Goal: Task Accomplishment & Management: Complete application form

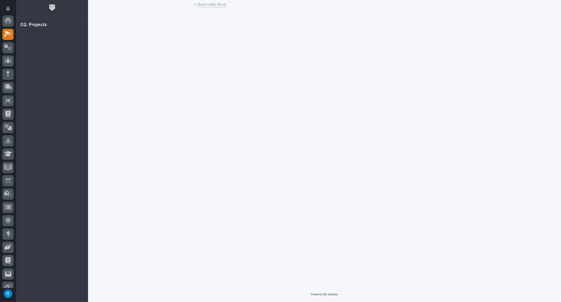
scroll to position [13, 0]
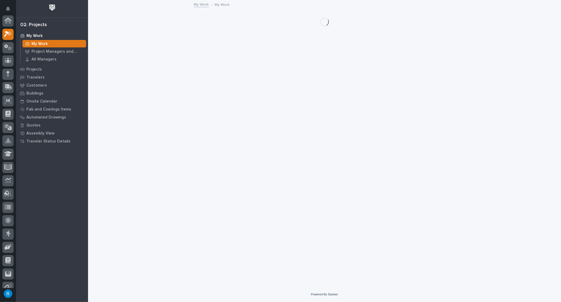
scroll to position [14, 0]
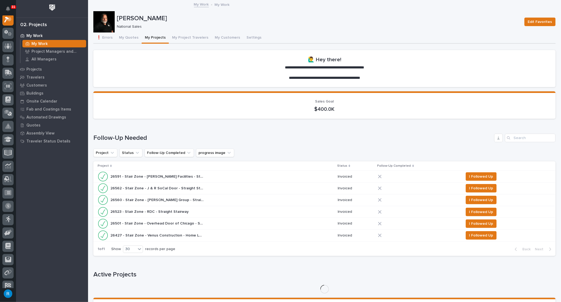
click at [156, 38] on button "My Projects" at bounding box center [155, 38] width 27 height 11
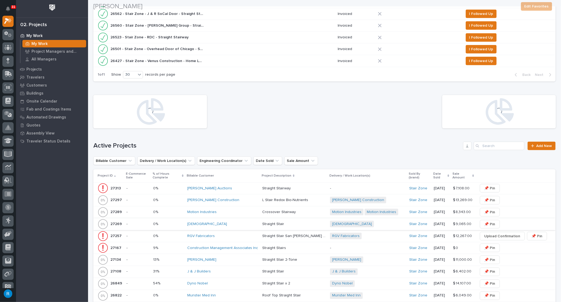
scroll to position [218, 0]
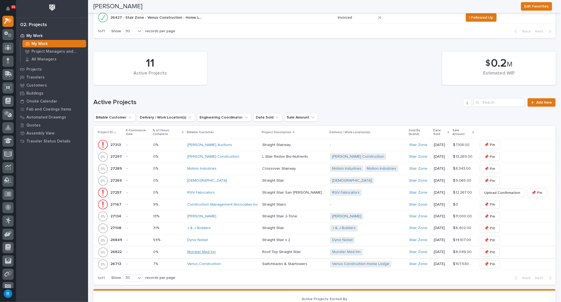
click at [196, 250] on link "Munster Med Inn" at bounding box center [201, 252] width 29 height 5
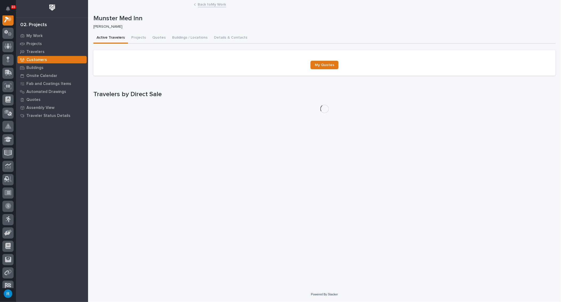
scroll to position [13, 0]
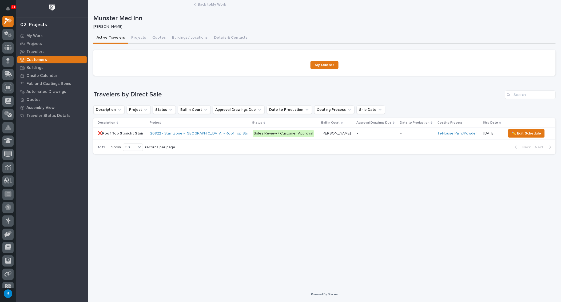
click at [371, 135] on p "-" at bounding box center [376, 133] width 39 height 5
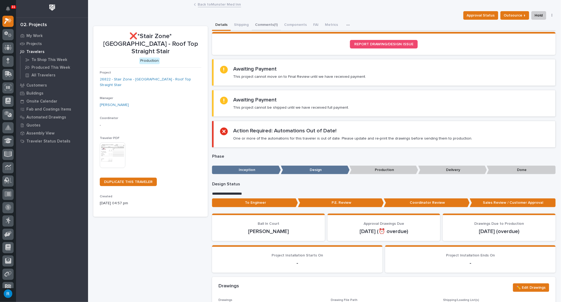
click at [271, 26] on button "Comments (1)" at bounding box center [266, 25] width 29 height 11
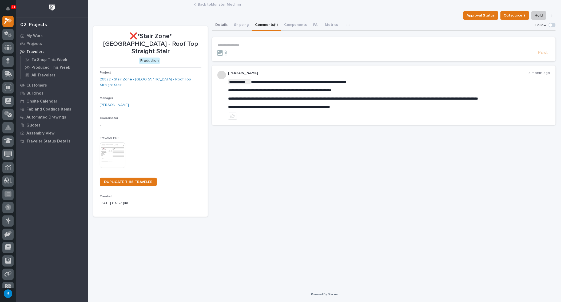
click at [222, 25] on button "Details" at bounding box center [221, 25] width 19 height 11
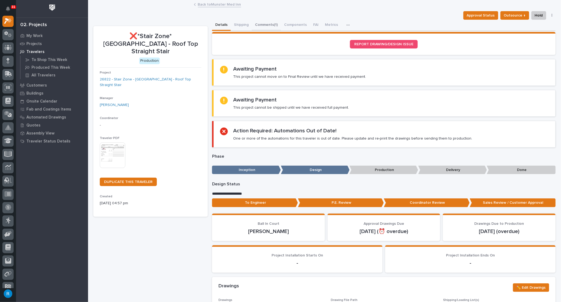
click at [265, 25] on button "Comments (1)" at bounding box center [266, 25] width 29 height 11
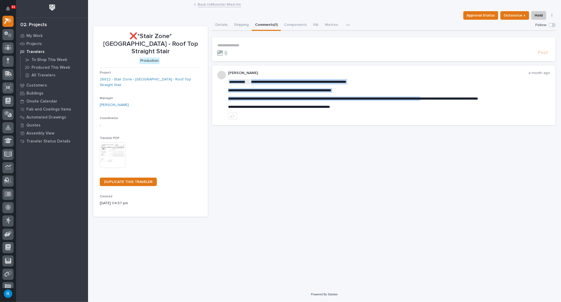
drag, startPoint x: 364, startPoint y: 98, endPoint x: 457, endPoint y: 99, distance: 92.5
click at [409, 82] on p "**********" at bounding box center [389, 81] width 322 height 5
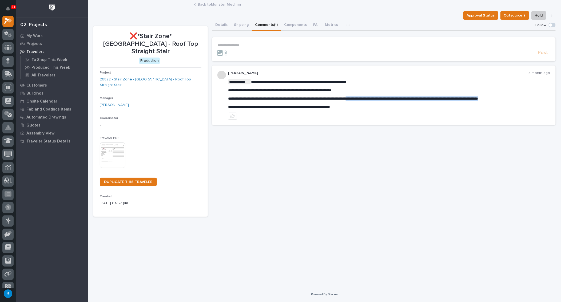
drag, startPoint x: 364, startPoint y: 97, endPoint x: 535, endPoint y: 100, distance: 170.7
click at [478, 100] on span "**********" at bounding box center [353, 99] width 250 height 4
copy span "**********"
click at [239, 26] on button "Shipping" at bounding box center [241, 25] width 21 height 11
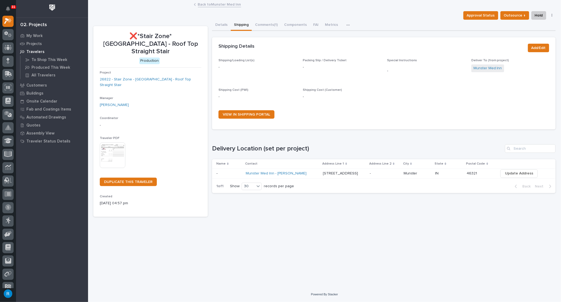
click at [215, 5] on link "Back to Munster Med Inn" at bounding box center [219, 4] width 43 height 6
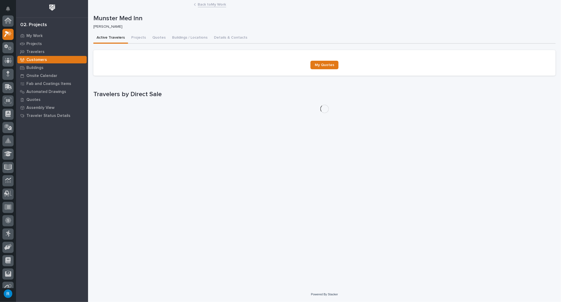
scroll to position [14, 0]
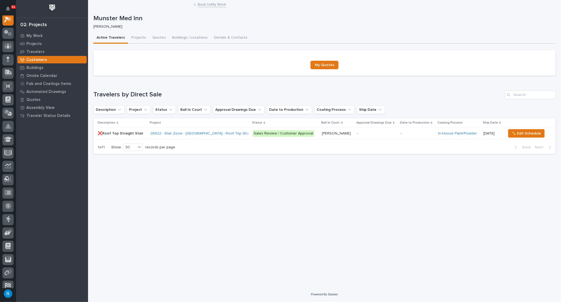
click at [367, 135] on p "-" at bounding box center [376, 133] width 39 height 5
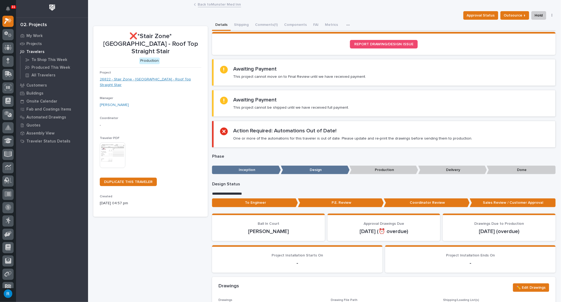
click at [159, 77] on link "26822 - Stair Zone - [GEOGRAPHIC_DATA] - Roof Top Straight Stair" at bounding box center [151, 82] width 102 height 11
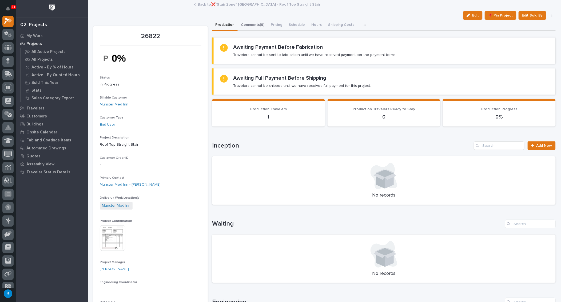
click at [254, 26] on button "Comments (9)" at bounding box center [253, 25] width 30 height 11
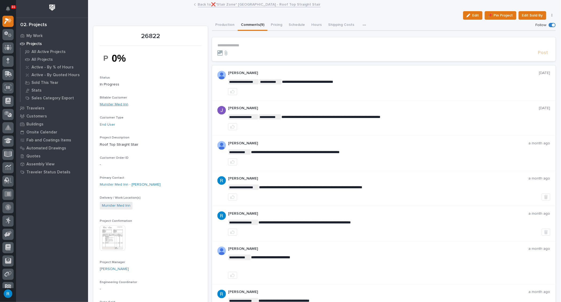
click at [110, 103] on link "Munster Med Inn" at bounding box center [114, 105] width 29 height 6
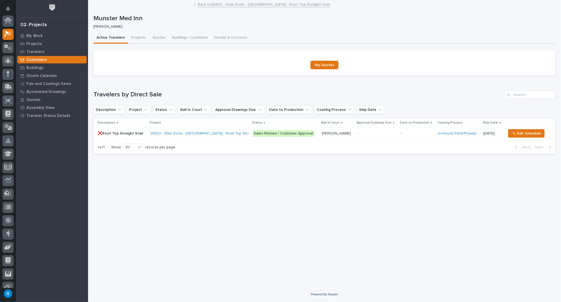
scroll to position [13, 0]
click at [221, 38] on button "Details & Contacts" at bounding box center [231, 38] width 40 height 11
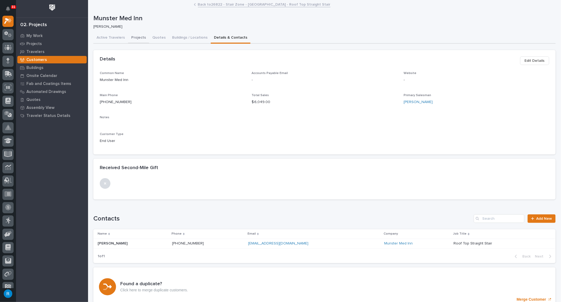
click at [137, 37] on button "Projects" at bounding box center [138, 38] width 21 height 11
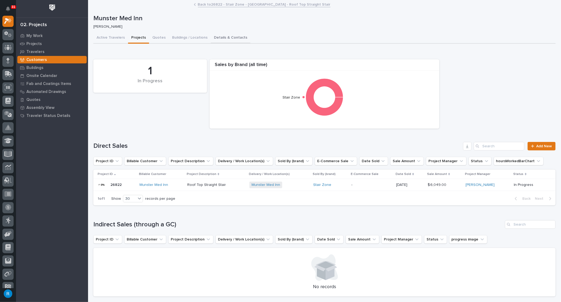
click at [227, 35] on button "Details & Contacts" at bounding box center [231, 38] width 40 height 11
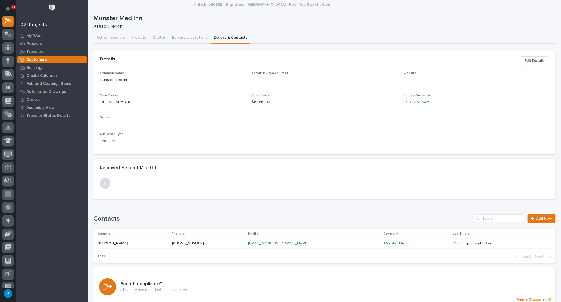
click at [250, 6] on link "Back to 26822 - Stair Zone - Munster Med Inn - Roof Top Straight Stair" at bounding box center [264, 4] width 133 height 6
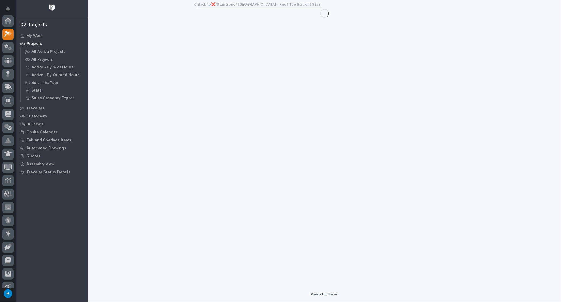
scroll to position [14, 0]
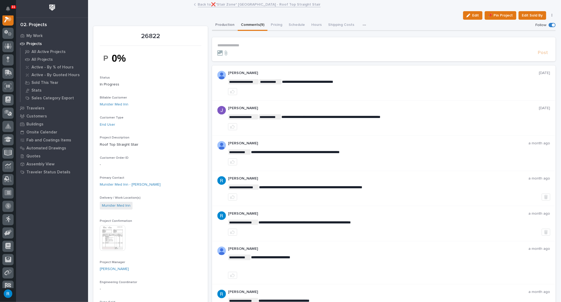
click at [222, 24] on button "Production" at bounding box center [225, 25] width 26 height 11
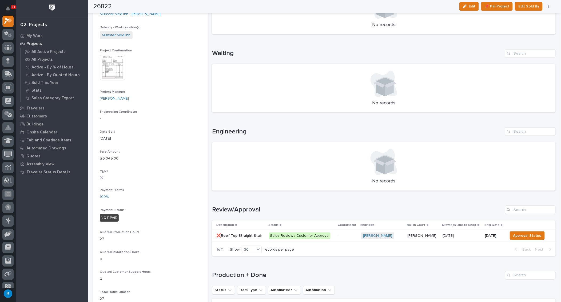
scroll to position [263, 0]
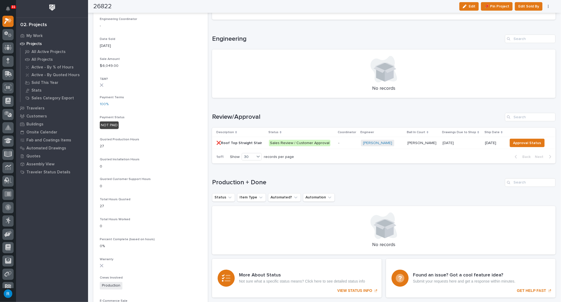
click at [352, 142] on p "-" at bounding box center [347, 143] width 18 height 5
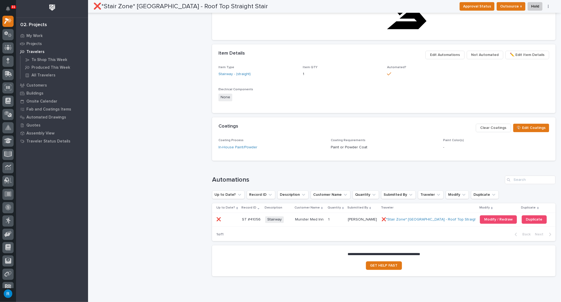
scroll to position [427, 0]
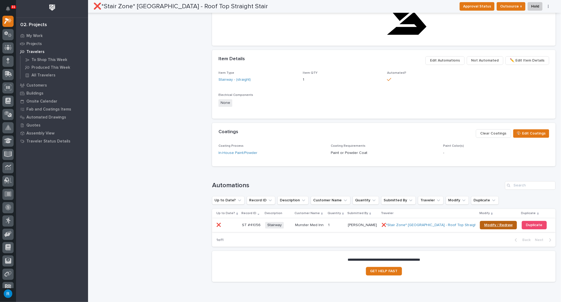
click at [500, 224] on span "Modify / Redraw" at bounding box center [498, 226] width 29 height 4
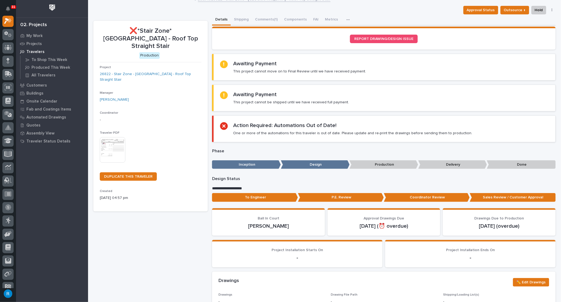
scroll to position [0, 0]
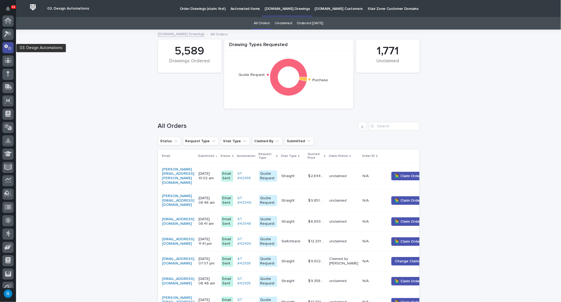
click at [6, 48] on icon at bounding box center [6, 46] width 4 height 4
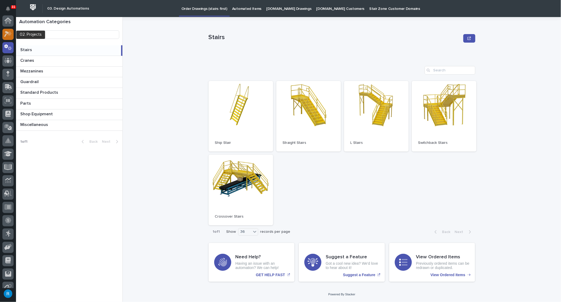
click at [8, 33] on icon at bounding box center [6, 34] width 5 height 6
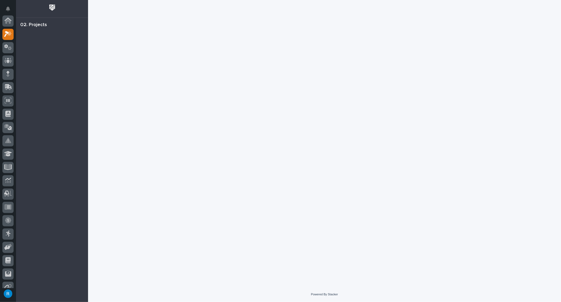
scroll to position [13, 0]
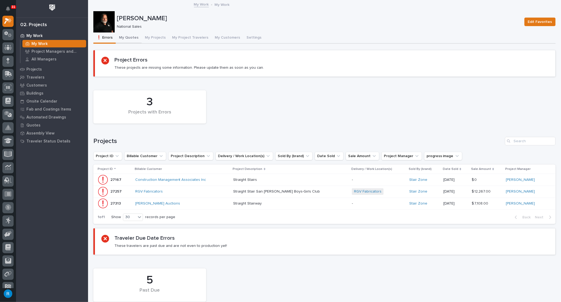
click at [129, 38] on button "My Quotes" at bounding box center [129, 38] width 26 height 11
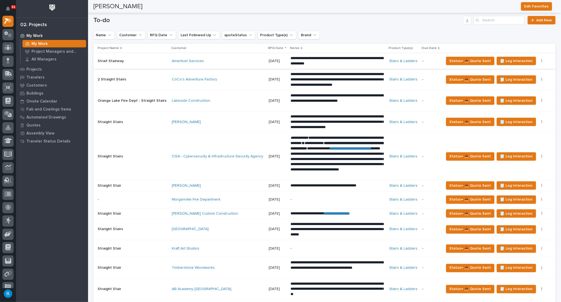
scroll to position [97, 0]
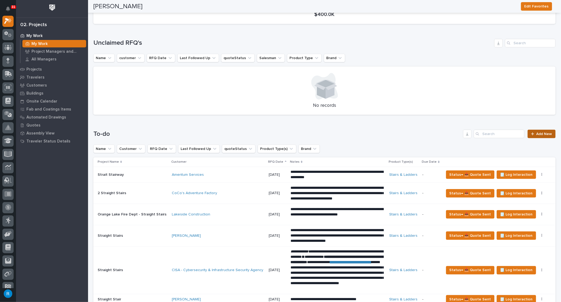
click at [541, 132] on span "Add New" at bounding box center [544, 134] width 16 height 4
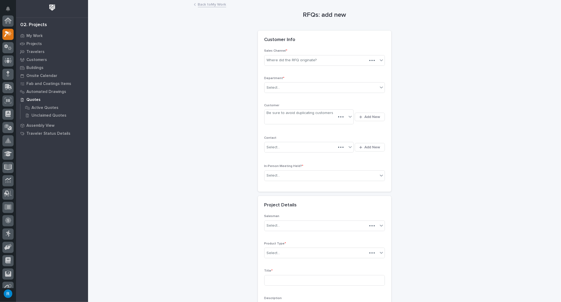
scroll to position [13, 0]
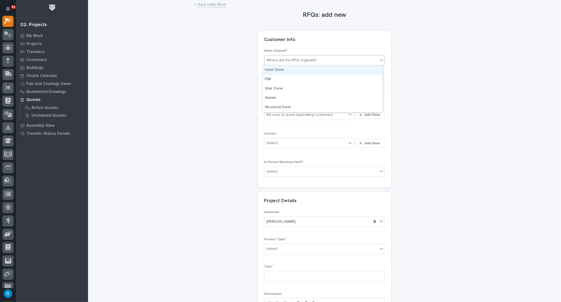
click at [290, 62] on div "Where did the RFQ originate?" at bounding box center [292, 61] width 50 height 6
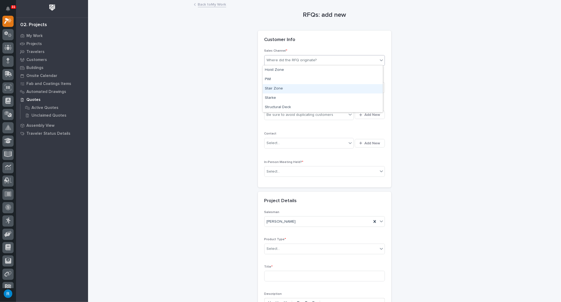
click at [270, 88] on div "Stair Zone" at bounding box center [323, 88] width 120 height 9
click at [272, 87] on div "Select..." at bounding box center [273, 88] width 13 height 6
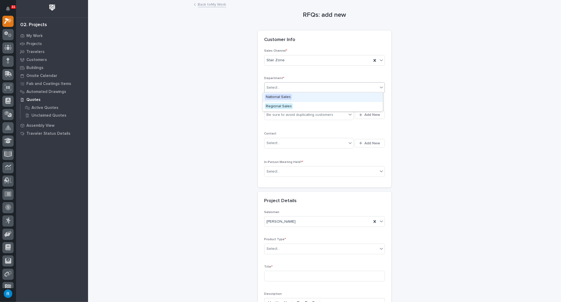
click at [272, 96] on span "National Sales" at bounding box center [278, 97] width 27 height 6
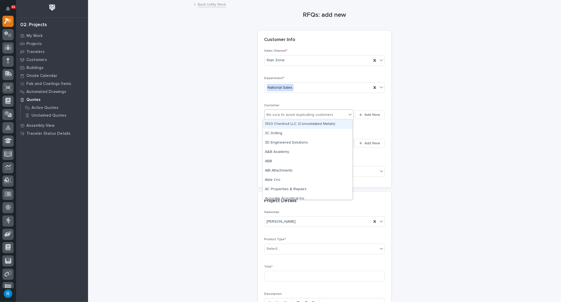
click at [296, 118] on div "Be sure to avoid duplicating customers" at bounding box center [306, 115] width 82 height 9
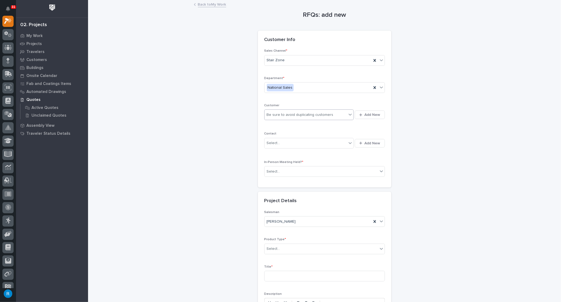
click at [336, 113] on div "Be sure to avoid duplicating customers" at bounding box center [306, 115] width 82 height 9
type input "*******"
click at [364, 115] on span "Add New" at bounding box center [372, 115] width 16 height 5
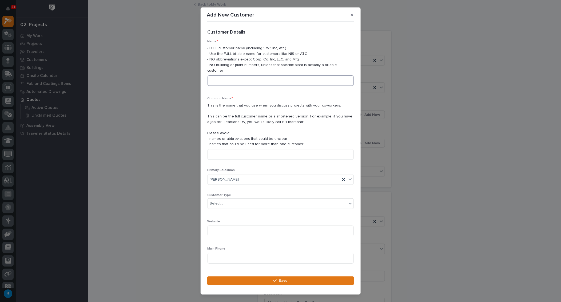
click at [217, 76] on input at bounding box center [280, 80] width 146 height 11
type input "Houston Engineering"
click at [219, 150] on input at bounding box center [280, 154] width 146 height 11
type input "Houston Engineering"
click at [243, 201] on div "Select..." at bounding box center [277, 203] width 139 height 9
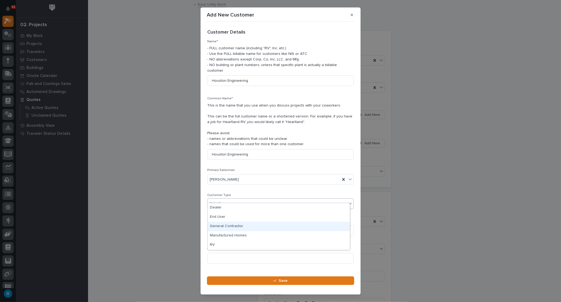
click at [219, 226] on div "General Contractor" at bounding box center [279, 226] width 142 height 9
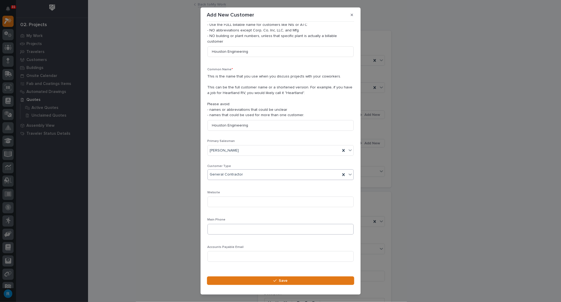
scroll to position [31, 0]
click at [218, 222] on input at bounding box center [280, 227] width 146 height 11
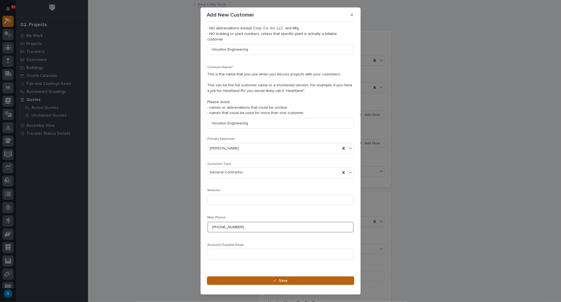
type input "701-499-9474"
click at [283, 280] on span "Save" at bounding box center [283, 281] width 9 height 5
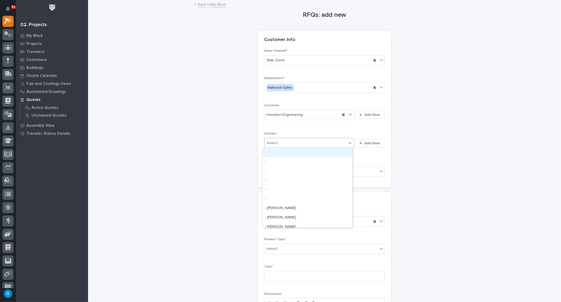
click at [332, 143] on div "Select..." at bounding box center [306, 143] width 82 height 9
click at [364, 143] on span "Add New" at bounding box center [372, 143] width 16 height 5
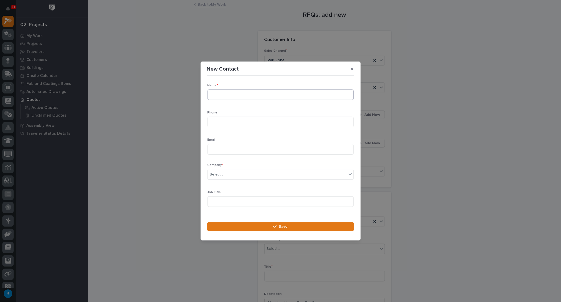
click at [218, 94] on input at bounding box center [280, 95] width 146 height 11
type input "Brady Wall"
type input "701-499-9474"
click at [214, 150] on input at bounding box center [280, 149] width 146 height 11
type input "[EMAIL_ADDRESS][DOMAIN_NAME]"
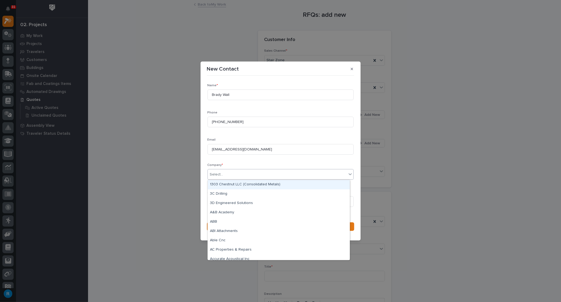
click at [242, 174] on div "Select..." at bounding box center [277, 174] width 139 height 9
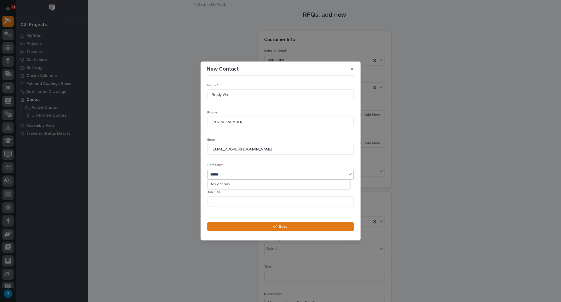
type input "*******"
click at [224, 186] on div "Houston Engineering" at bounding box center [279, 184] width 142 height 9
click at [218, 202] on input at bounding box center [280, 202] width 146 height 11
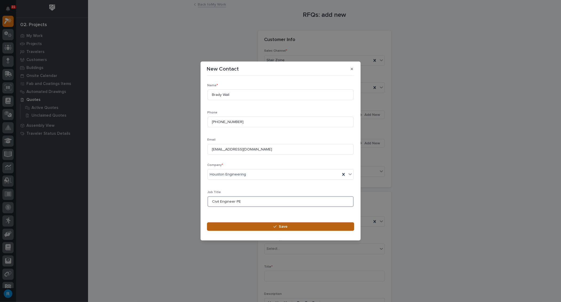
type input "Civil Engineer PE"
click at [283, 227] on span "Save" at bounding box center [283, 227] width 9 height 5
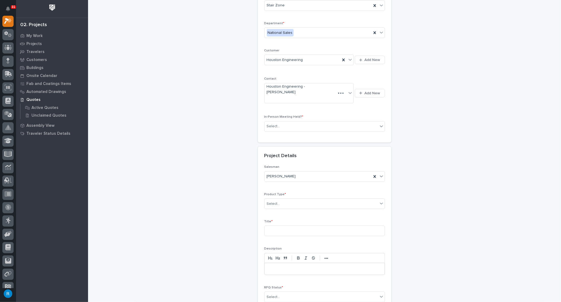
scroll to position [0, 0]
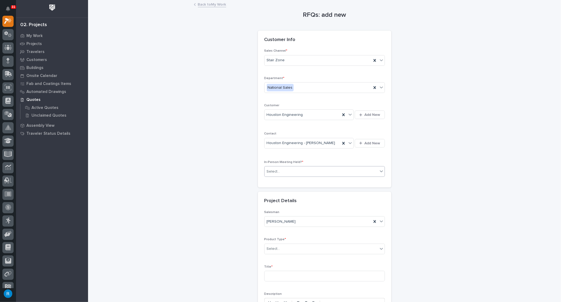
click at [283, 172] on div "Select..." at bounding box center [321, 171] width 113 height 9
click at [267, 189] on span "No" at bounding box center [268, 190] width 7 height 6
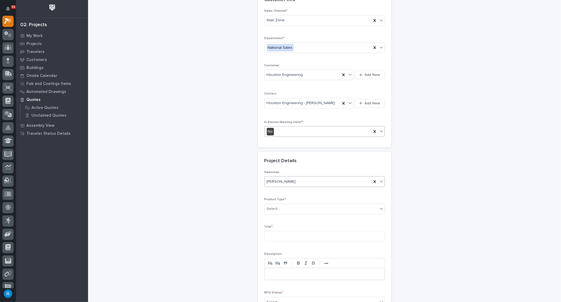
scroll to position [48, 0]
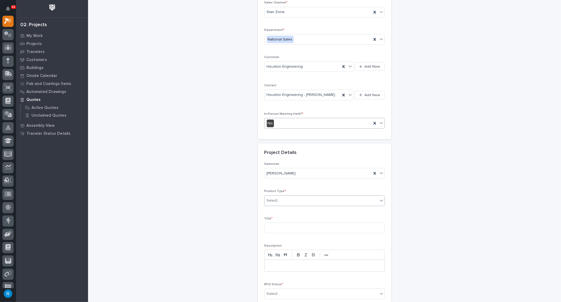
click at [294, 198] on div "Select..." at bounding box center [321, 201] width 113 height 9
drag, startPoint x: 272, startPoint y: 276, endPoint x: 271, endPoint y: 267, distance: 8.6
click at [271, 267] on div "Stairs & Ladders" at bounding box center [323, 270] width 120 height 9
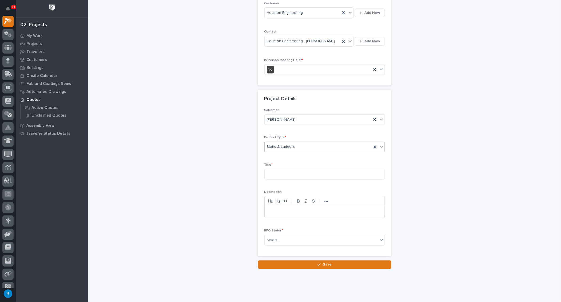
scroll to position [108, 0]
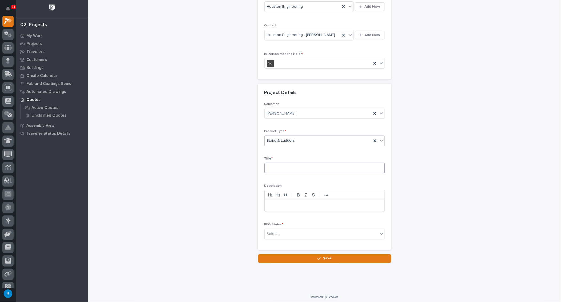
click at [298, 167] on input at bounding box center [324, 168] width 121 height 11
type input "s"
type input "Straight Stair"
click at [335, 233] on div "Select..." at bounding box center [321, 234] width 113 height 9
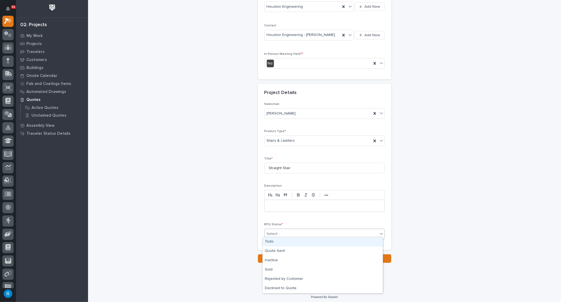
click at [269, 243] on div "Todo" at bounding box center [323, 242] width 120 height 9
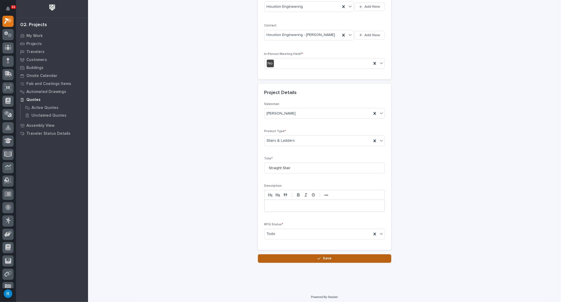
click at [325, 257] on span "Save" at bounding box center [327, 258] width 9 height 5
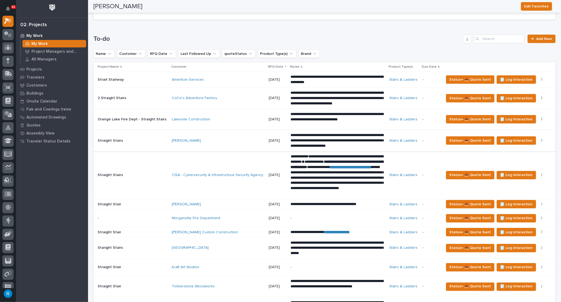
scroll to position [194, 0]
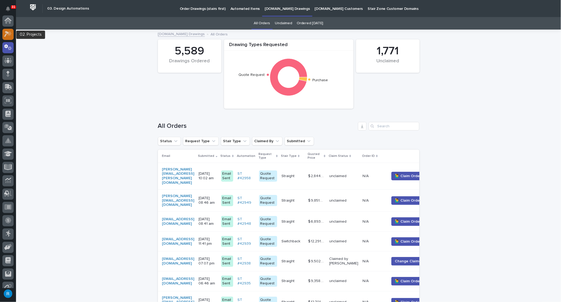
click at [7, 35] on icon at bounding box center [8, 34] width 8 height 6
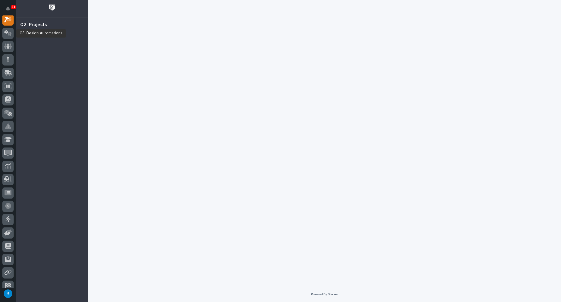
scroll to position [13, 0]
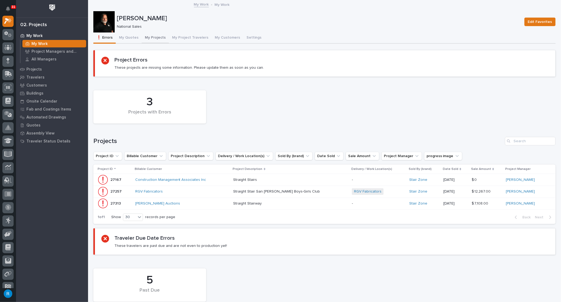
click at [158, 36] on button "My Projects" at bounding box center [155, 38] width 27 height 11
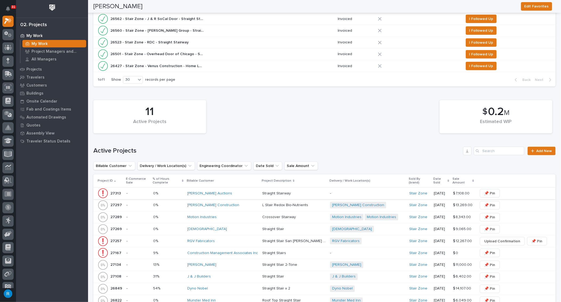
scroll to position [242, 0]
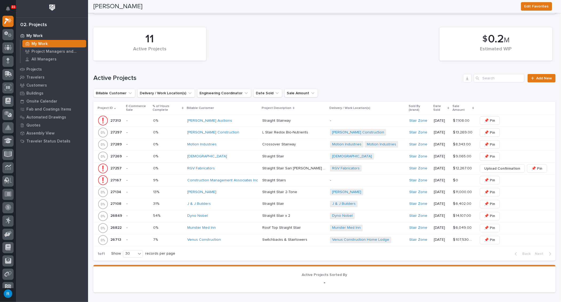
click at [235, 191] on div "[PERSON_NAME]" at bounding box center [222, 192] width 71 height 5
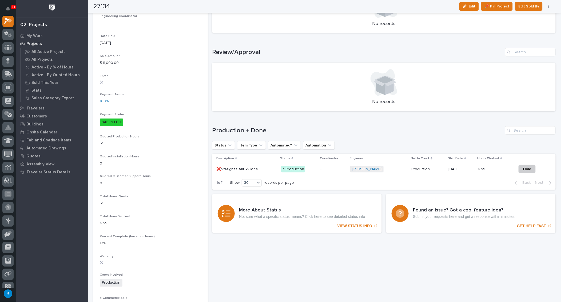
scroll to position [266, 0]
click at [386, 168] on div "[PERSON_NAME] + 0" at bounding box center [378, 169] width 57 height 7
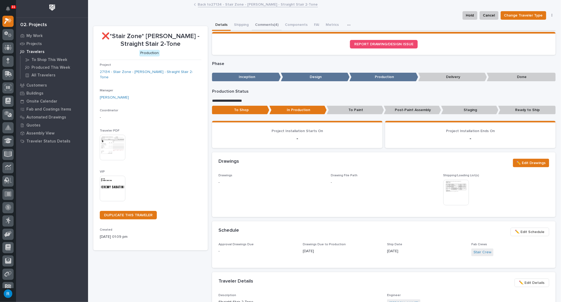
click at [262, 25] on button "Comments (4)" at bounding box center [267, 25] width 30 height 11
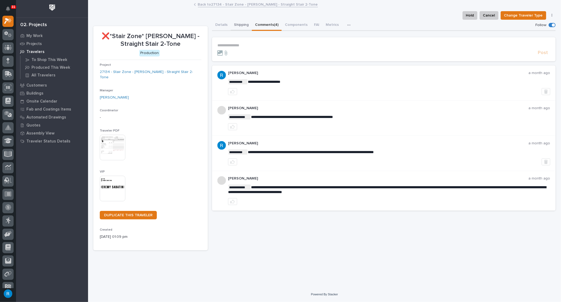
click at [236, 25] on button "Shipping" at bounding box center [241, 25] width 21 height 11
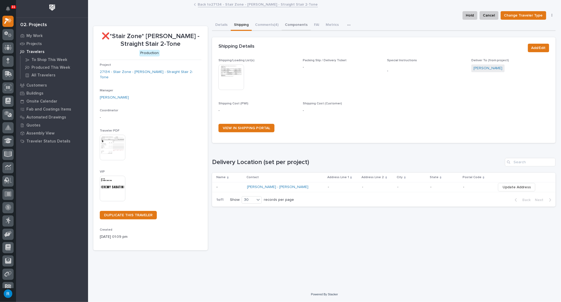
click at [297, 26] on button "Components" at bounding box center [296, 25] width 29 height 11
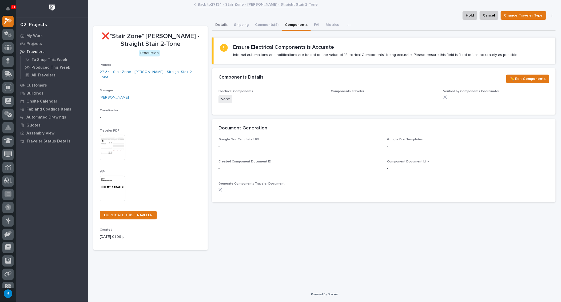
click at [217, 24] on button "Details" at bounding box center [221, 25] width 19 height 11
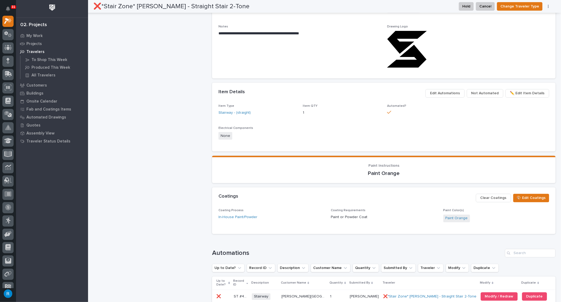
scroll to position [197, 0]
